Goal: Information Seeking & Learning: Learn about a topic

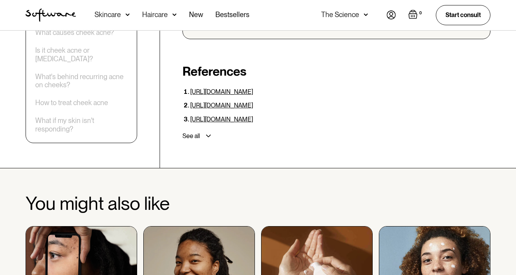
scroll to position [2284, 0]
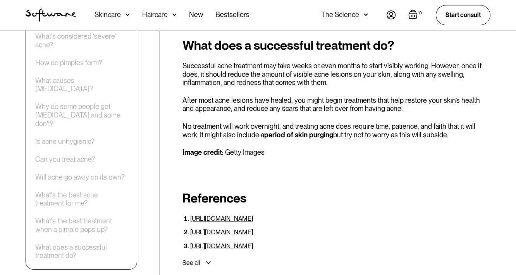
scroll to position [2820, 0]
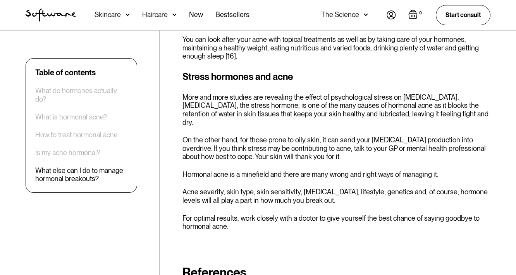
scroll to position [2698, 0]
